Goal: Find specific page/section: Find specific page/section

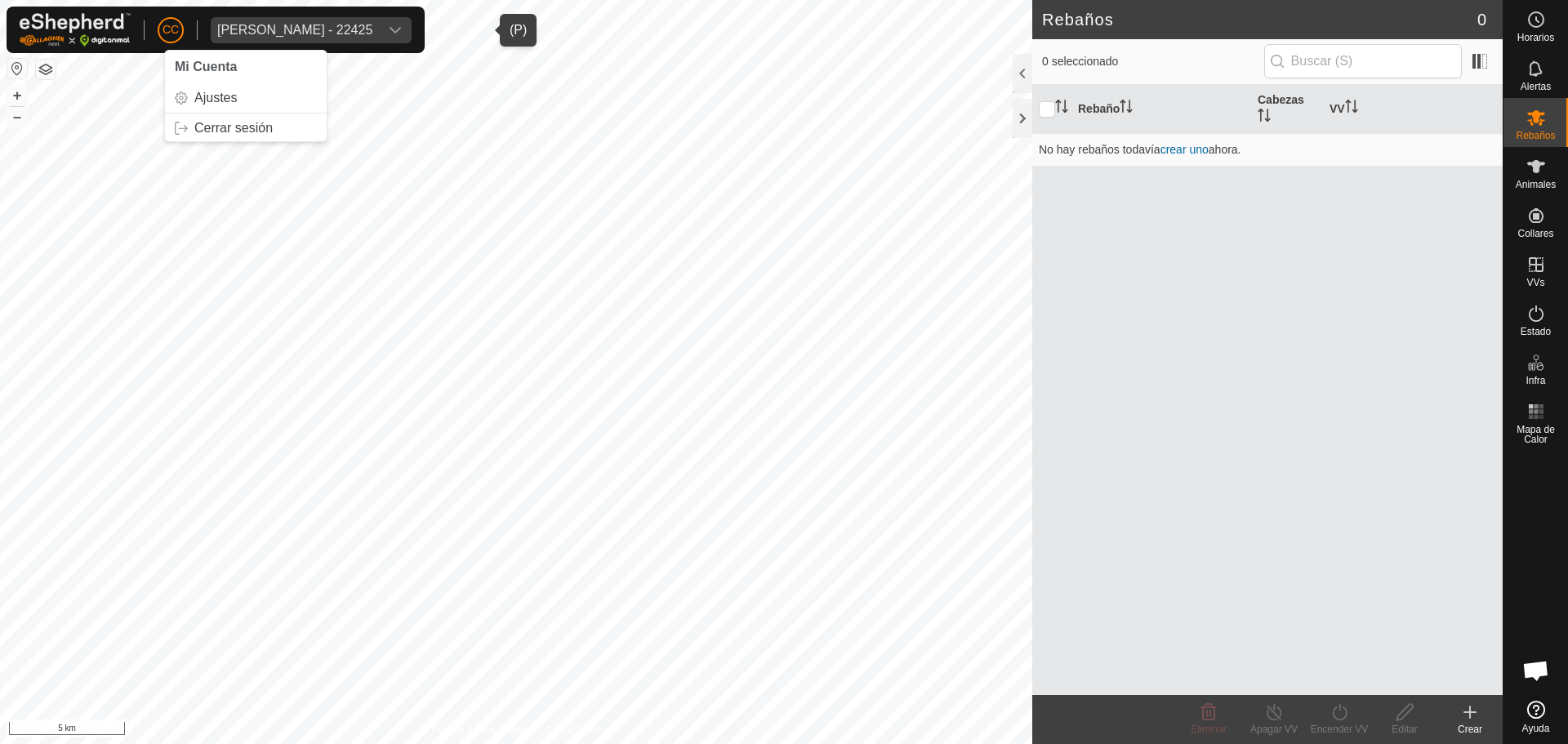
click at [351, 30] on div "[PERSON_NAME] - 22425" at bounding box center [295, 30] width 155 height 13
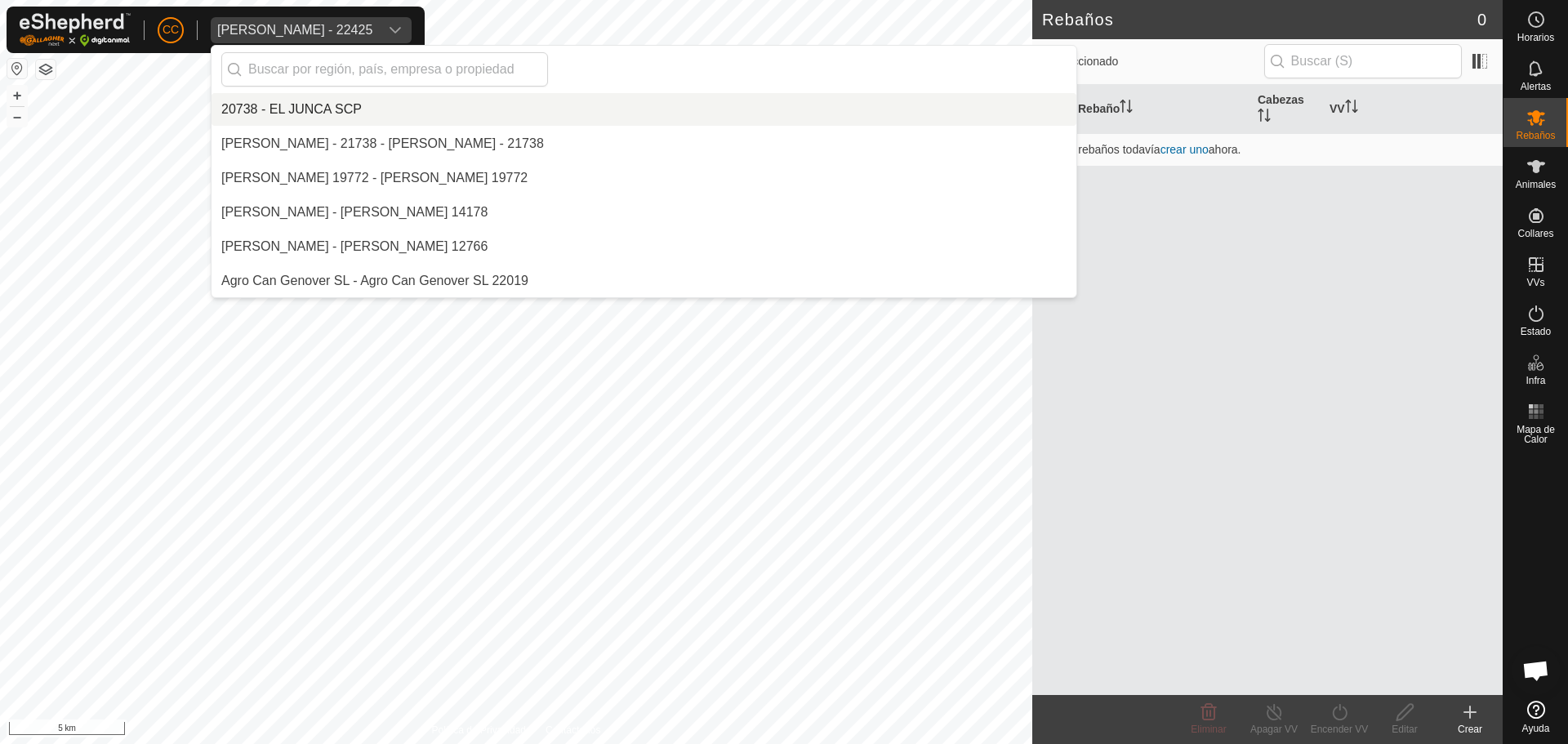
scroll to position [10014, 0]
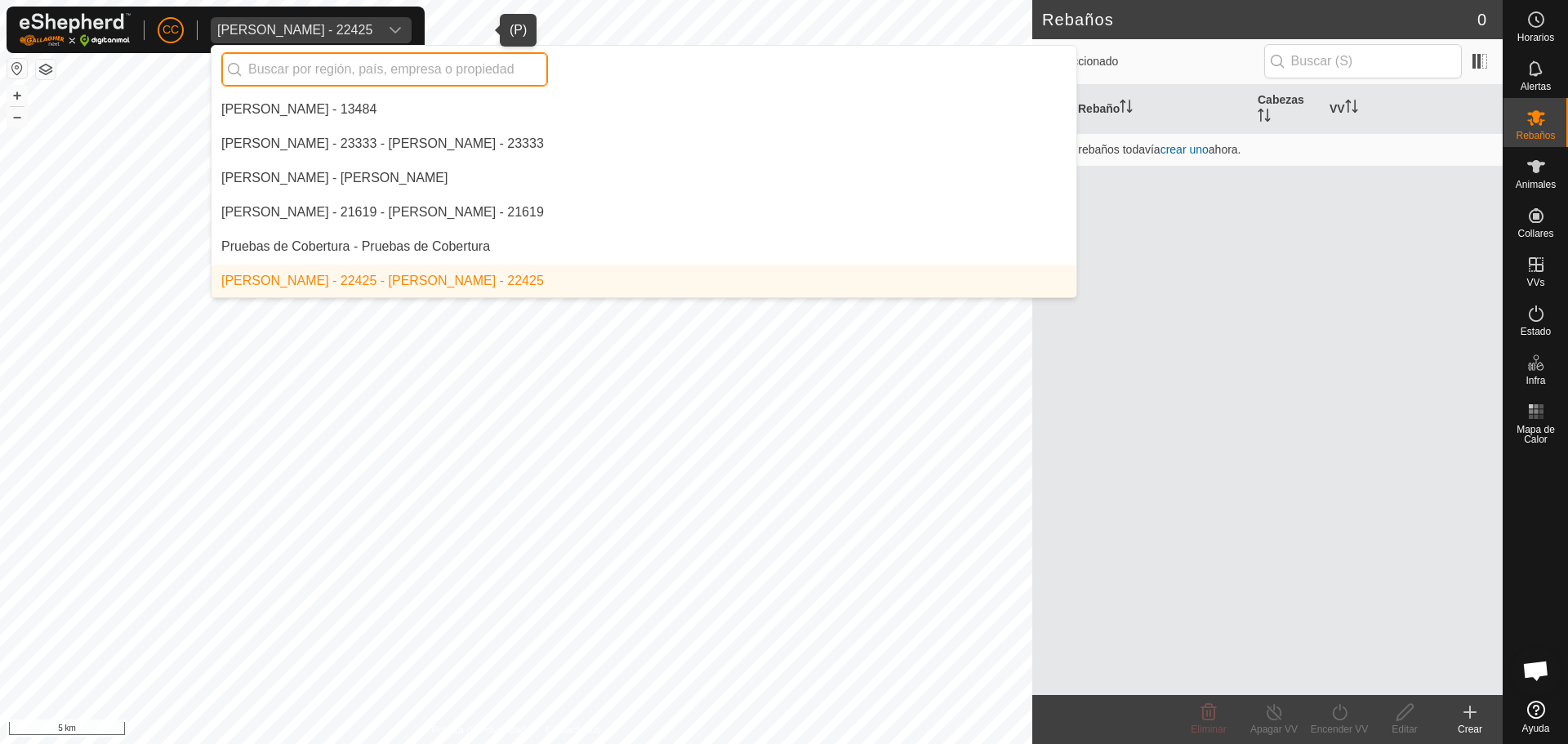
paste input "Vajamilk DOO Parta"
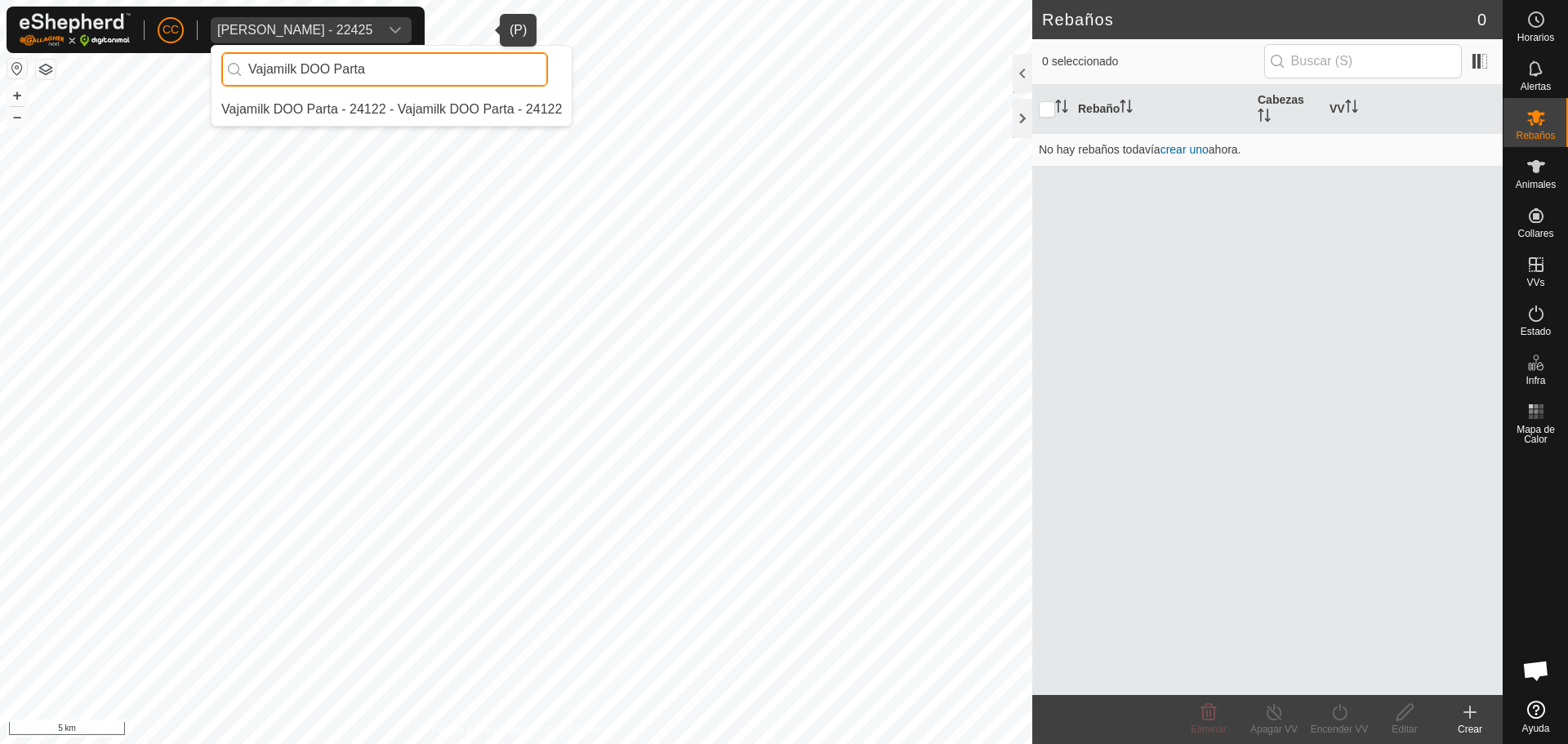
scroll to position [0, 0]
type input "Vajamilk DOO Parta"
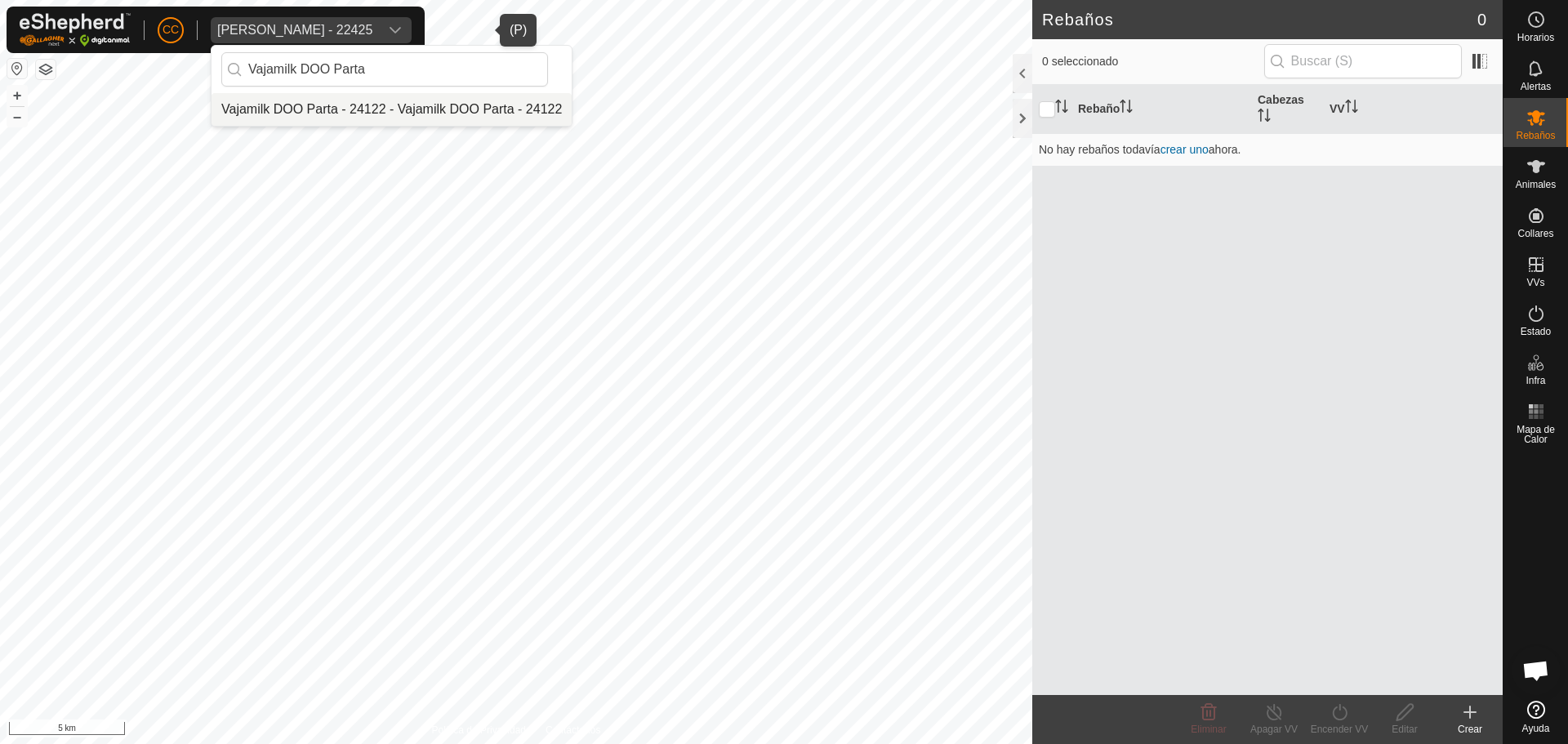
click at [432, 106] on li "Vajamilk DOO Parta - 24122 - Vajamilk DOO Parta - 24122" at bounding box center [391, 109] width 360 height 33
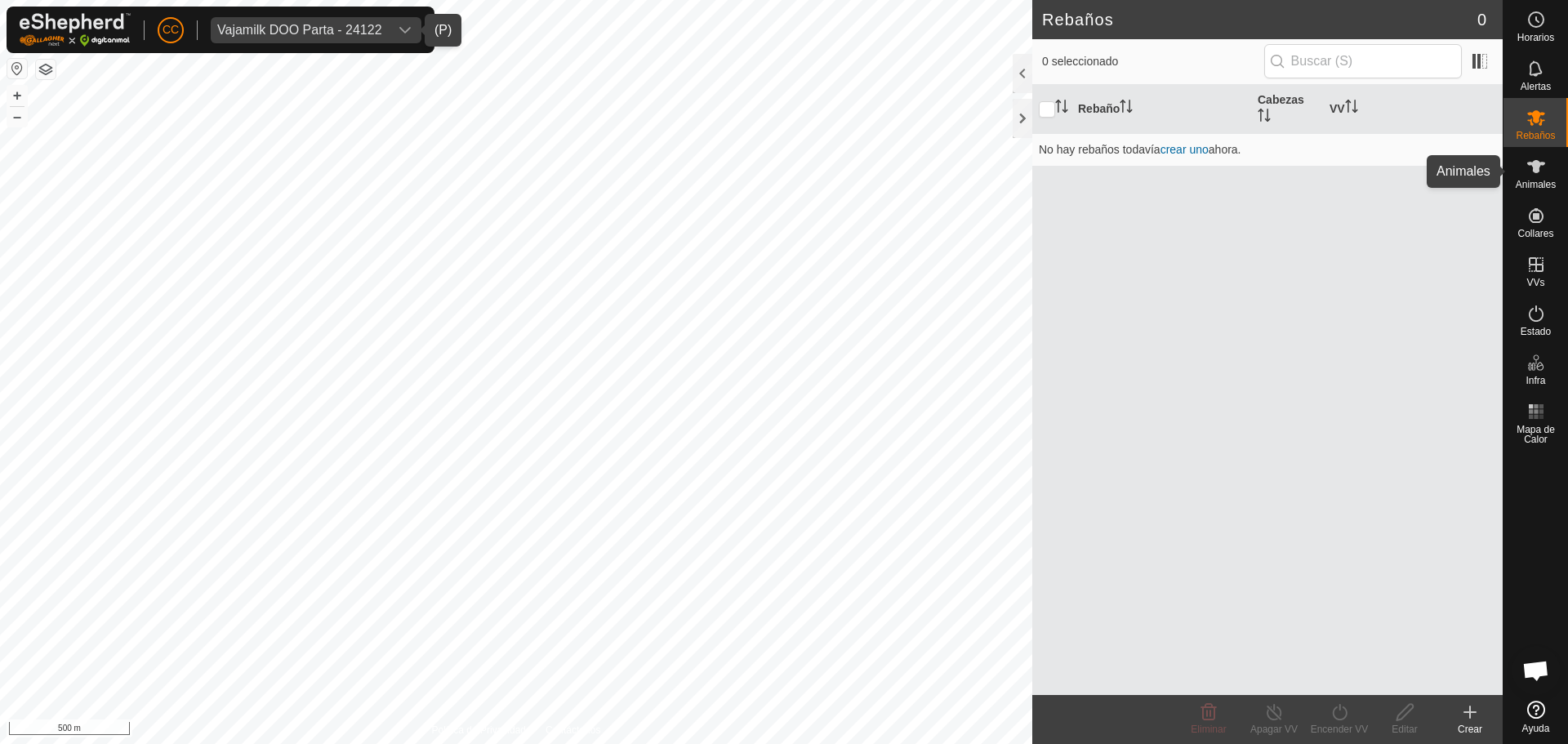
click at [1547, 166] on es-animals-svg-icon at bounding box center [1536, 166] width 30 height 26
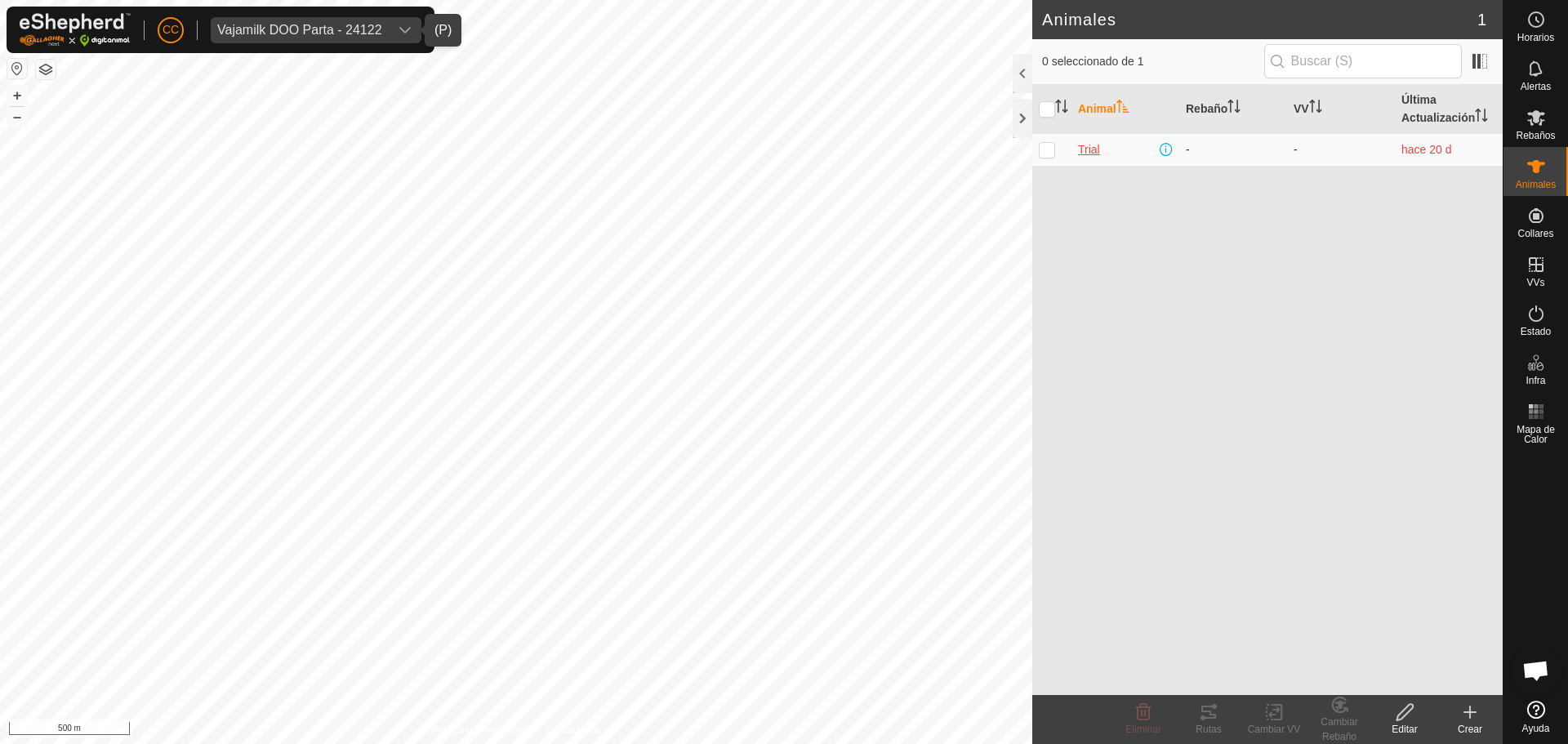
click at [1095, 150] on span "Trial" at bounding box center [1089, 149] width 22 height 17
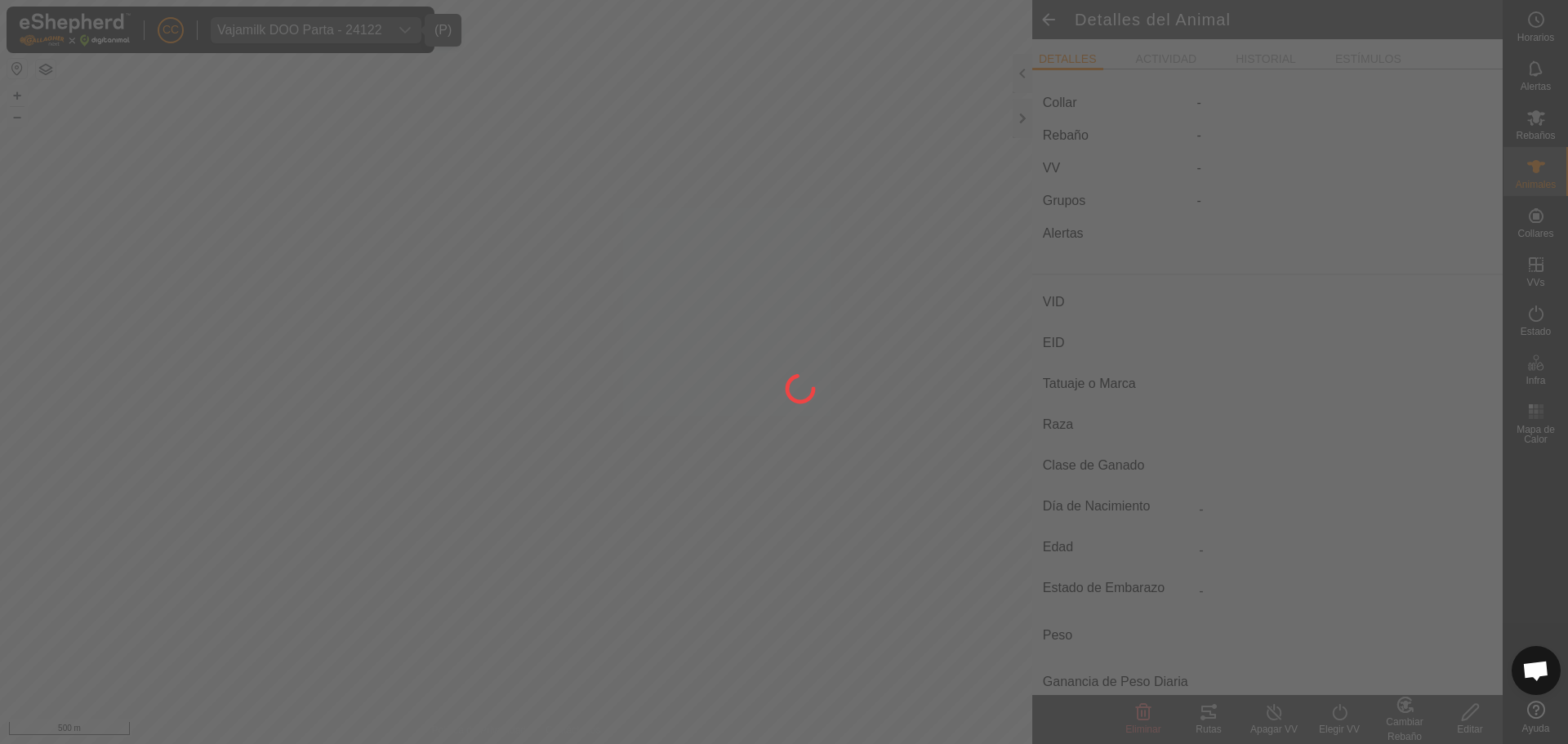
type input "Trial"
type input "-"
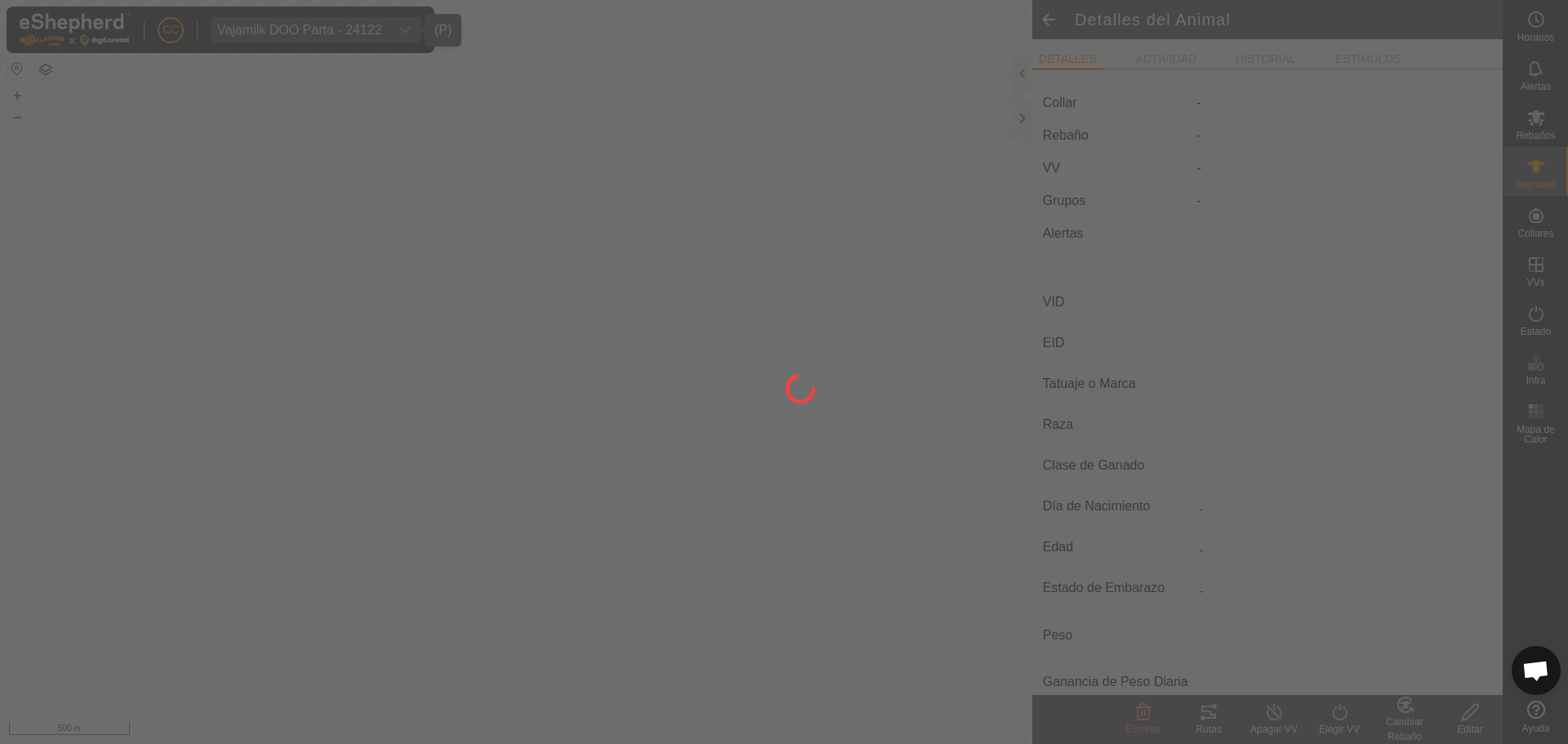
type input "0 kg"
type input "-"
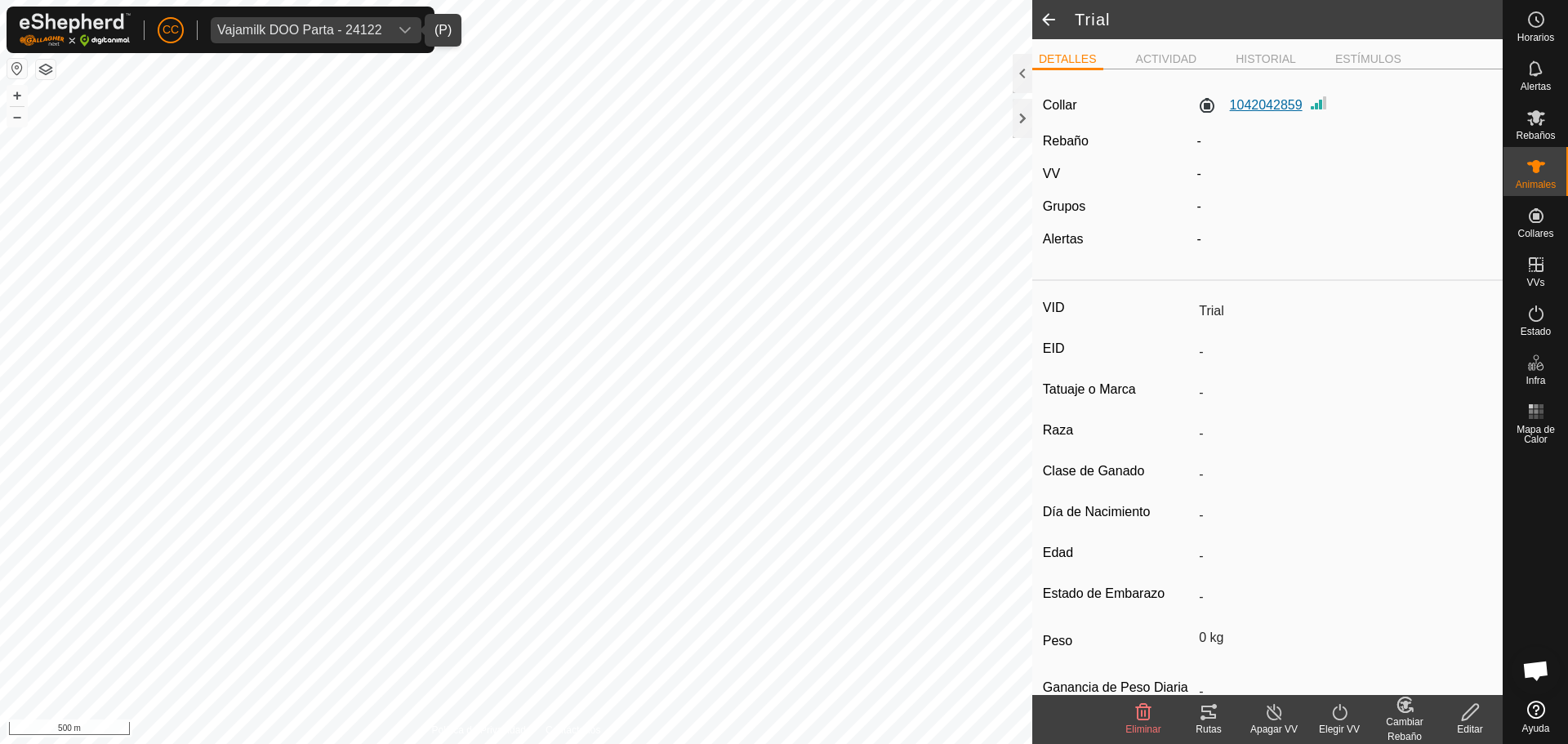
click at [1254, 101] on label "1042042859" at bounding box center [1250, 105] width 106 height 19
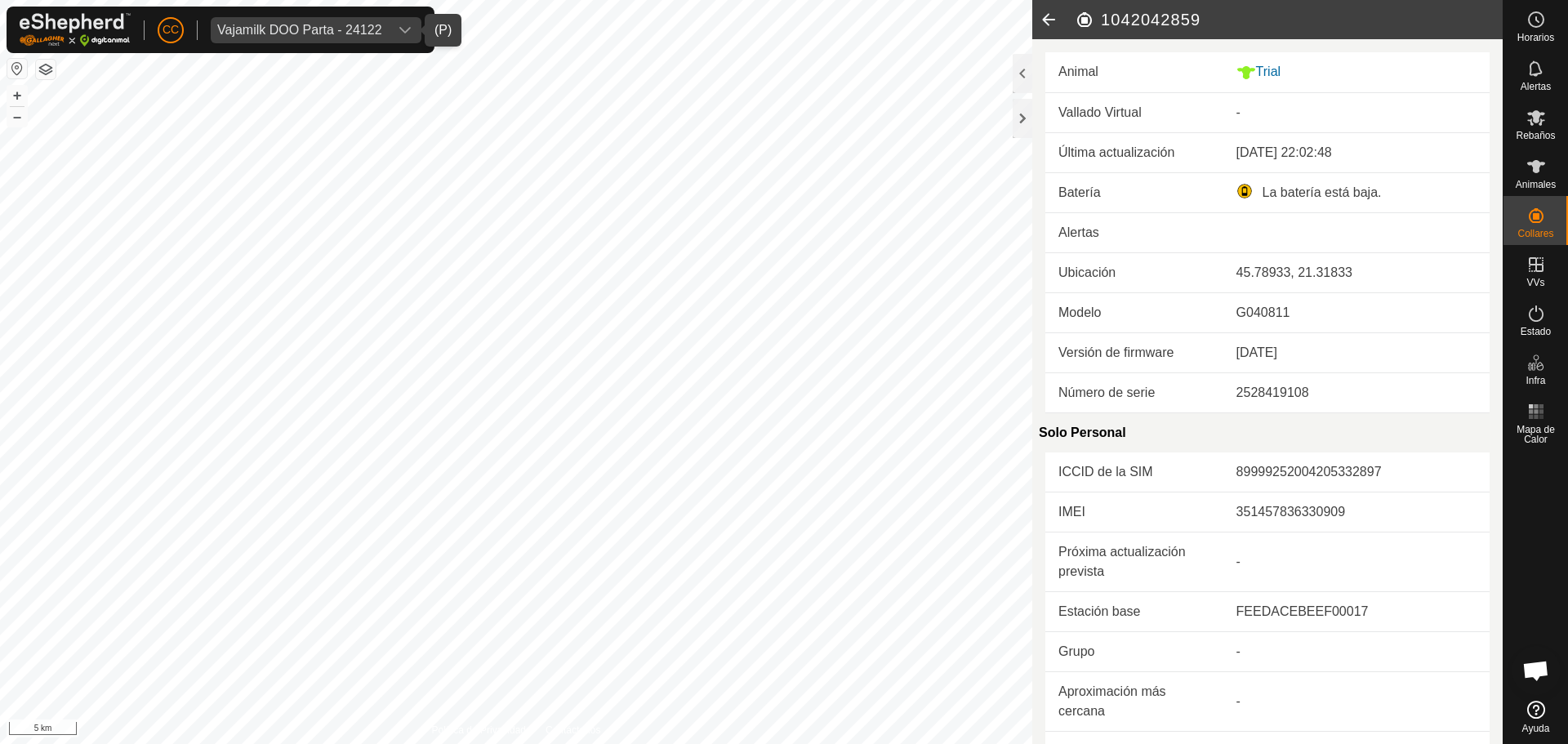
scroll to position [406, 0]
